Goal: Task Accomplishment & Management: Manage account settings

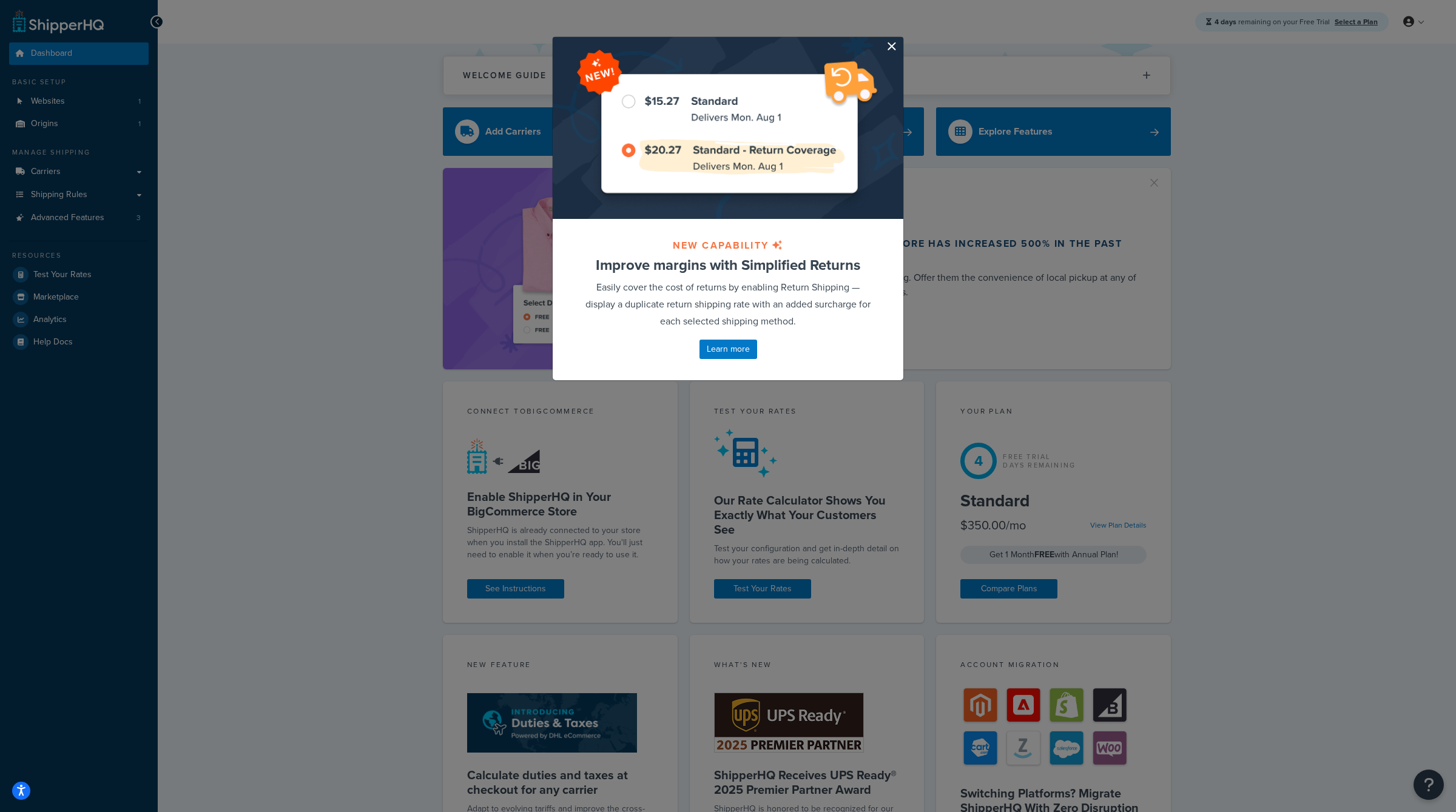
click at [900, 40] on button "button" at bounding box center [902, 38] width 3 height 3
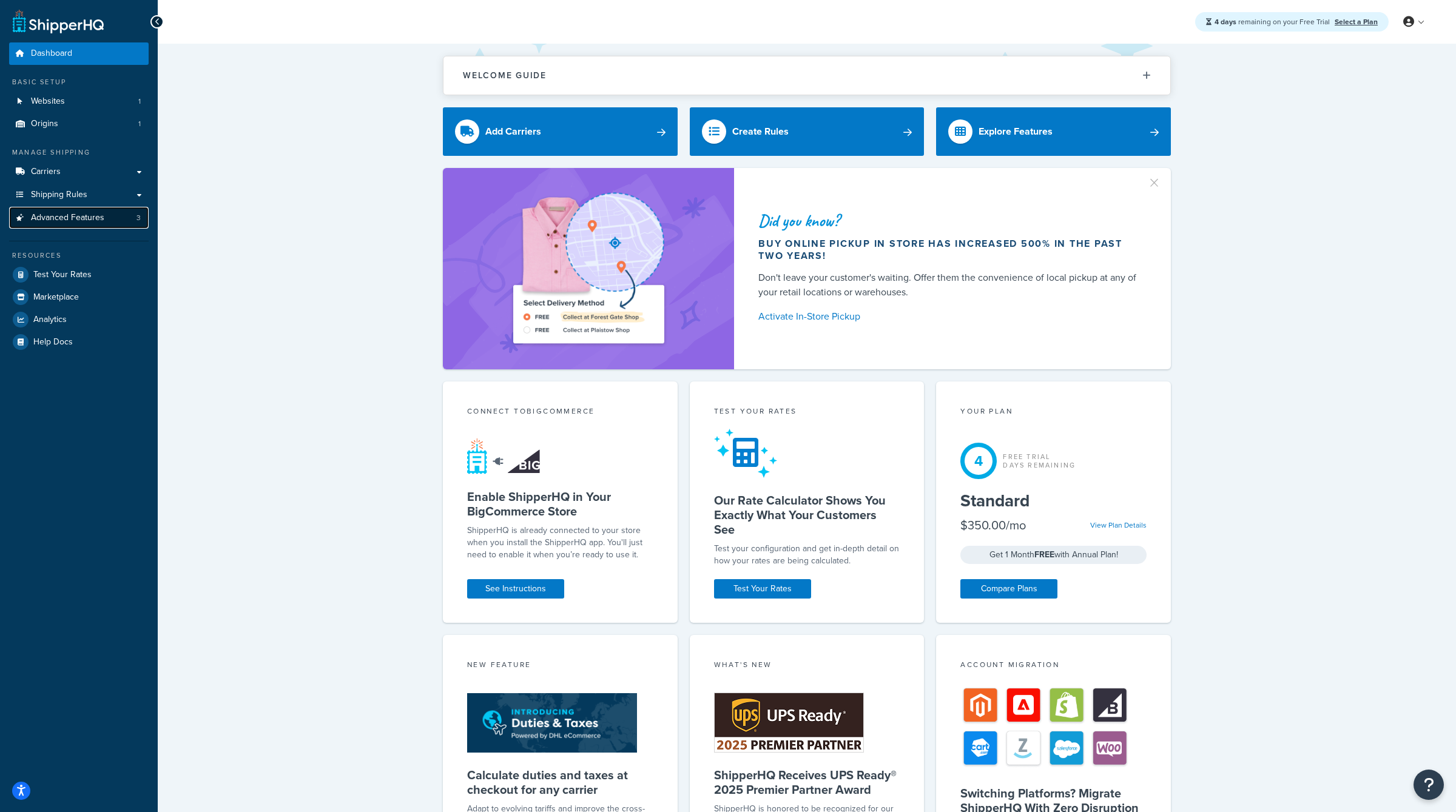
click at [94, 222] on span "Advanced Features" at bounding box center [68, 218] width 73 height 10
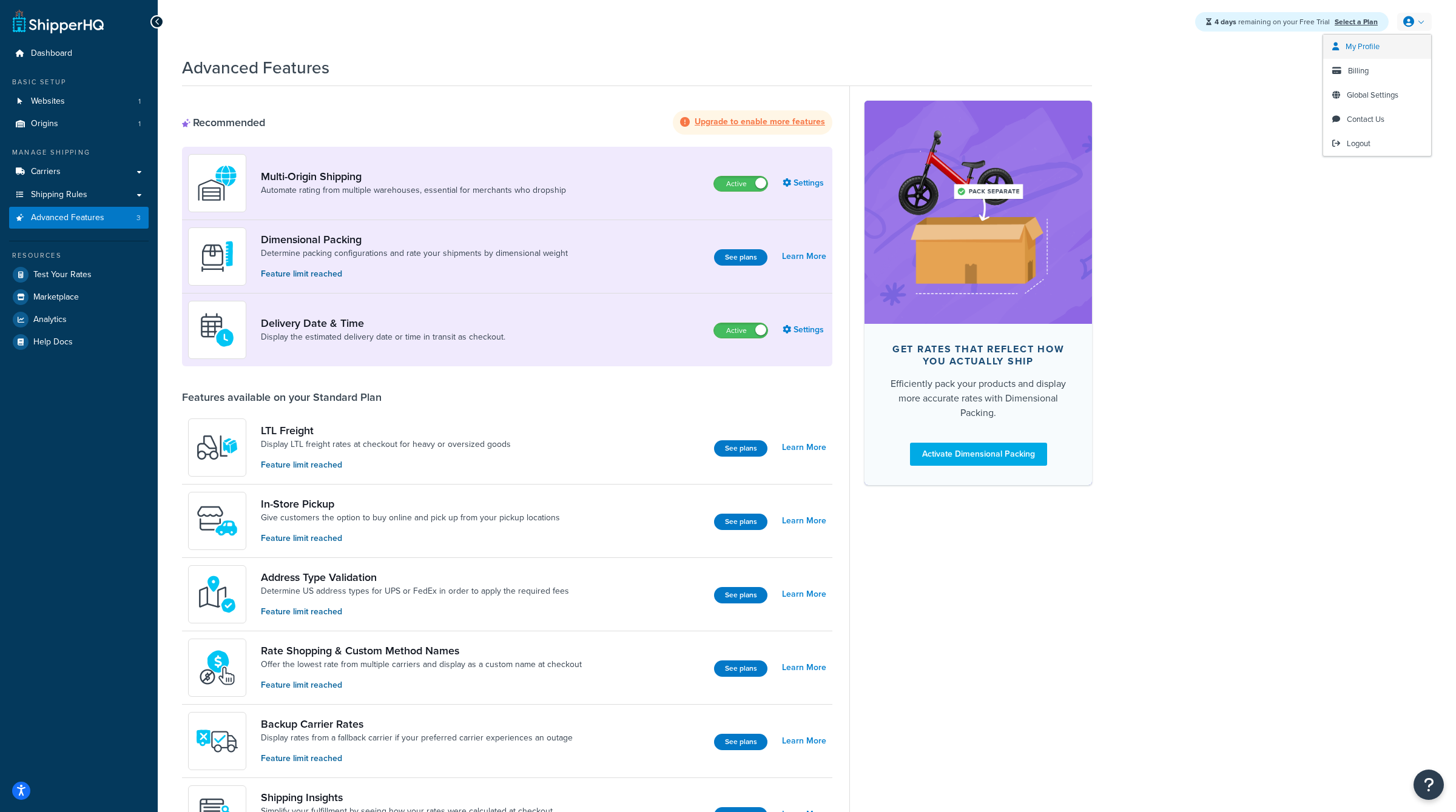
click at [1366, 75] on span "Billing" at bounding box center [1358, 70] width 20 height 12
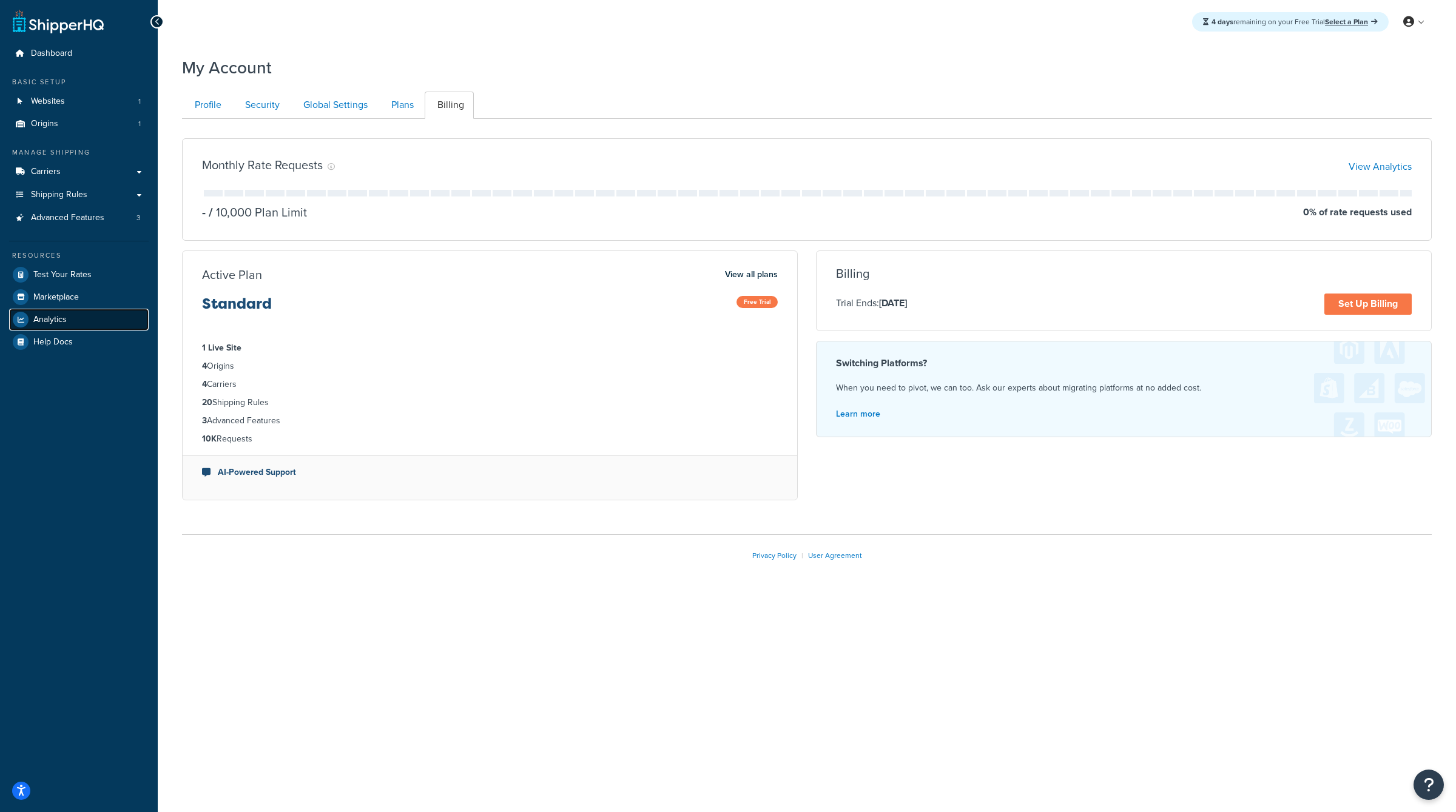
click at [75, 324] on link "Analytics" at bounding box center [79, 320] width 140 height 22
